Goal: Navigation & Orientation: Find specific page/section

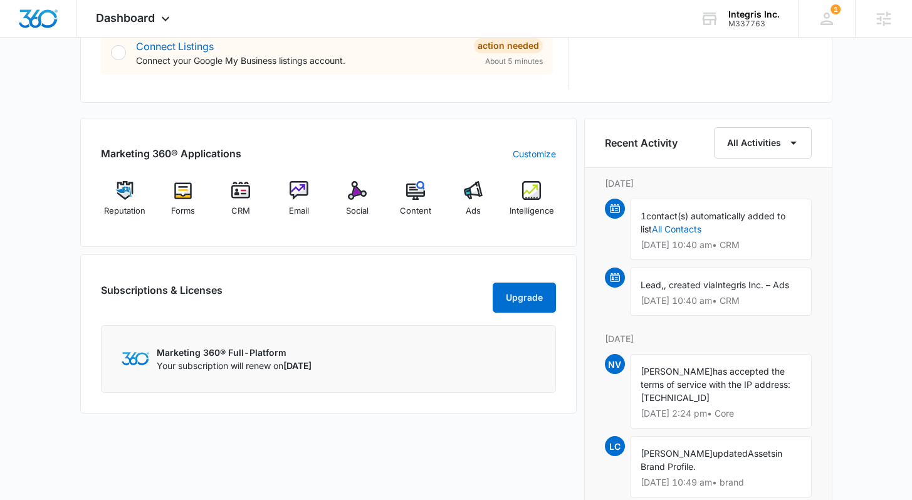
scroll to position [707, 0]
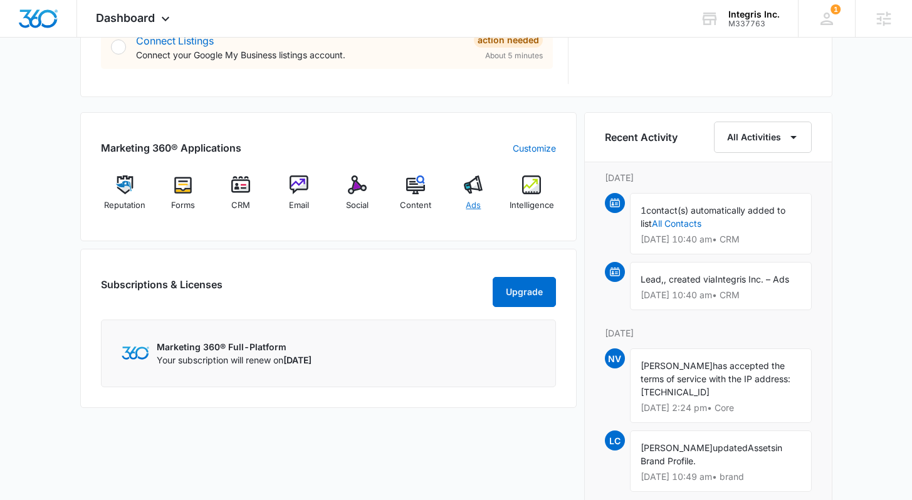
click at [480, 196] on div "Ads" at bounding box center [474, 198] width 48 height 45
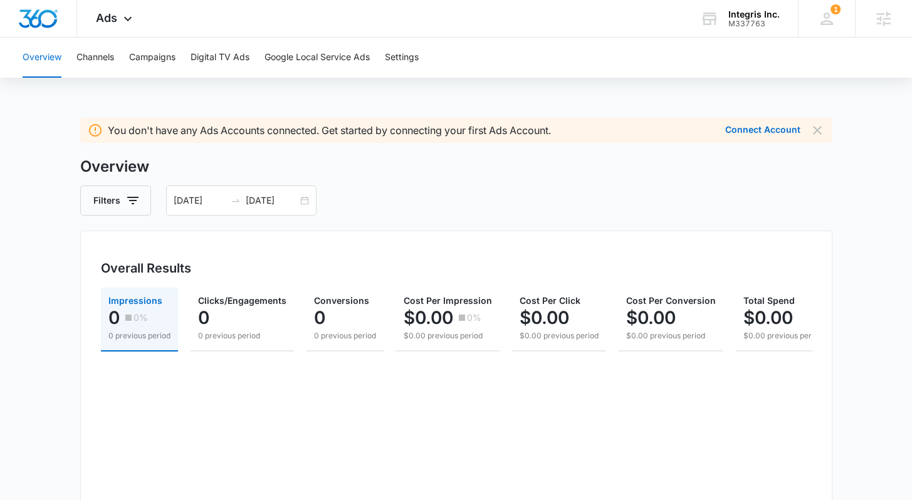
click at [54, 22] on img "Dashboard" at bounding box center [38, 18] width 40 height 19
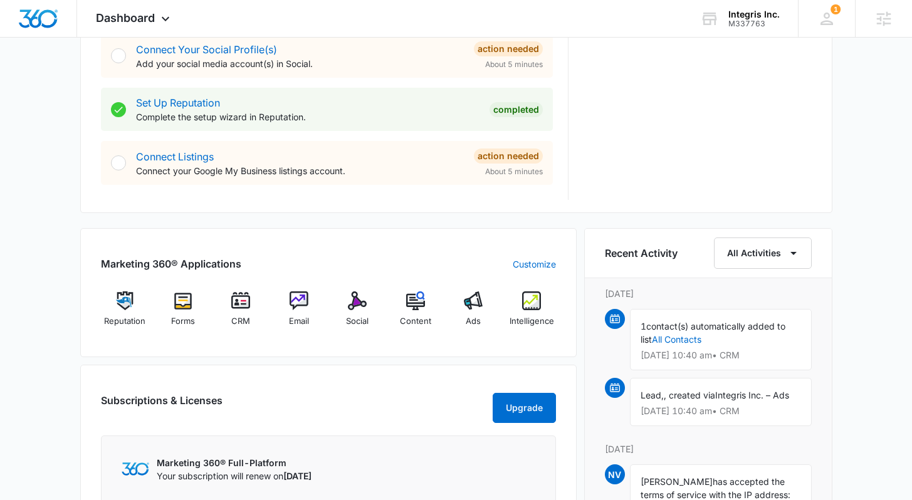
scroll to position [591, 0]
click at [305, 222] on div "Getting Started Outlined below are the necessary steps to help you successfully…" at bounding box center [456, 124] width 752 height 1100
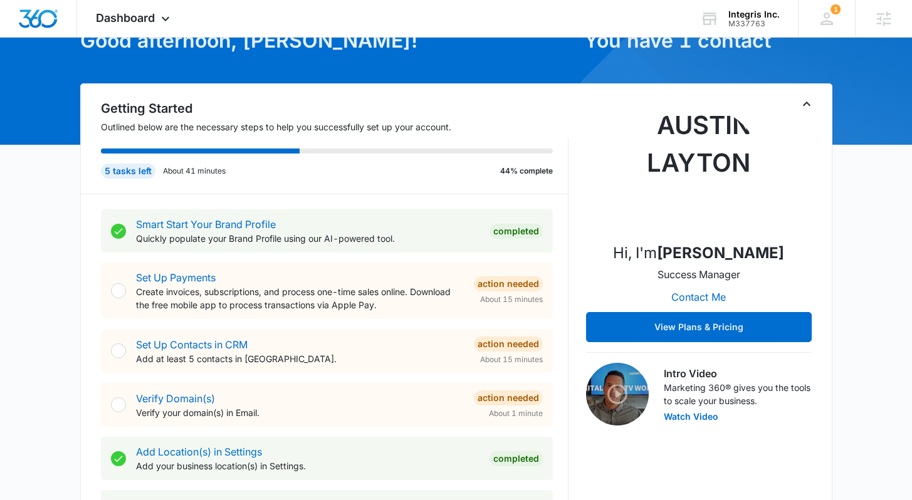
scroll to position [71, 0]
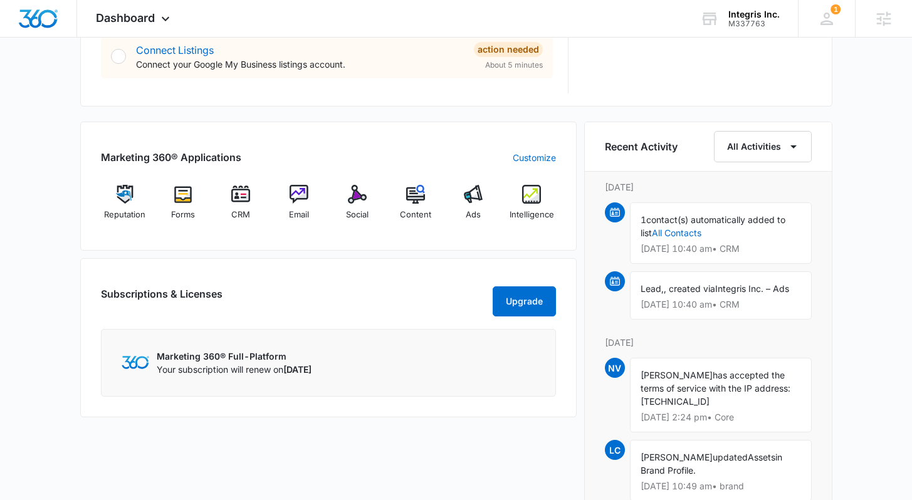
scroll to position [718, 0]
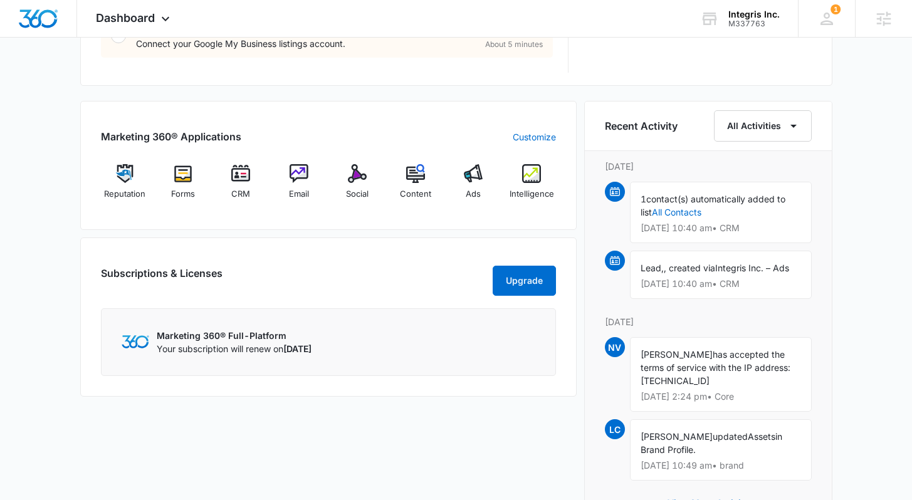
click at [418, 236] on div "Marketing 360® Applications Customize Reputation Forms CRM Email Social Content…" at bounding box center [328, 324] width 497 height 446
